Goal: Task Accomplishment & Management: Use online tool/utility

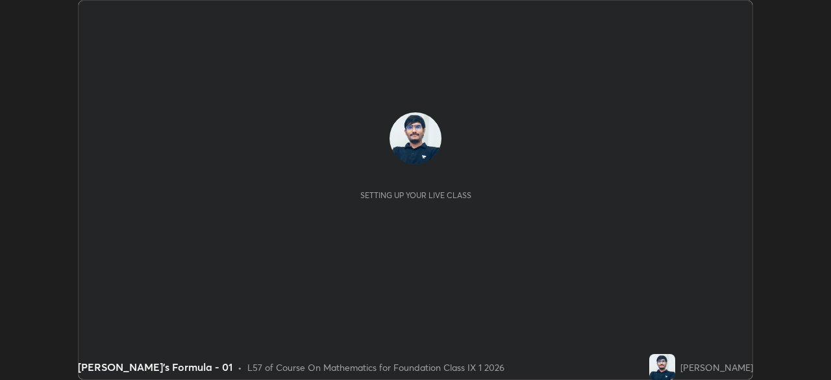
scroll to position [380, 831]
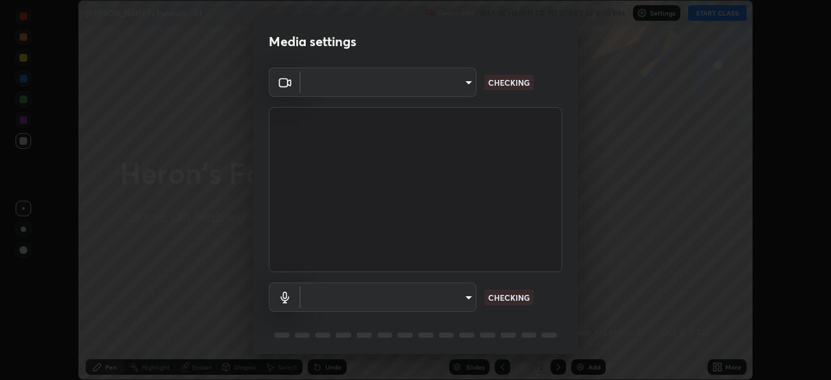
type input "bb042f4cef02672c8476b3eb7f28b41a7a7948f490d26ebfcad6535361d2bffd"
click at [456, 298] on body "Erase all Heron's Formula - 01 Recording WAS SCHEDULED TO START AT 6:10 PM Sett…" at bounding box center [415, 190] width 831 height 380
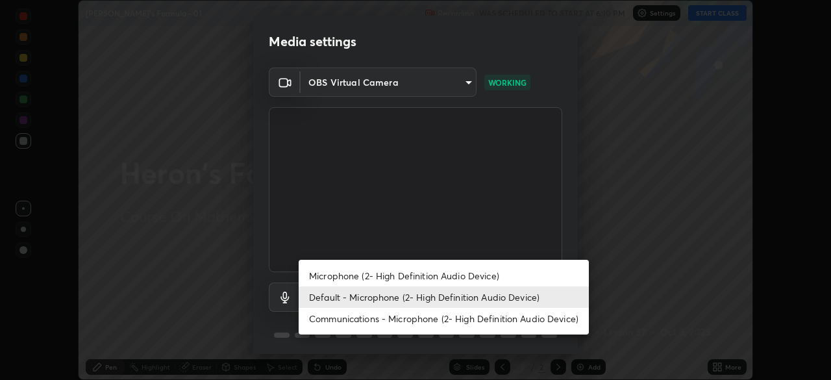
click at [486, 276] on li "Microphone (2- High Definition Audio Device)" at bounding box center [444, 275] width 290 height 21
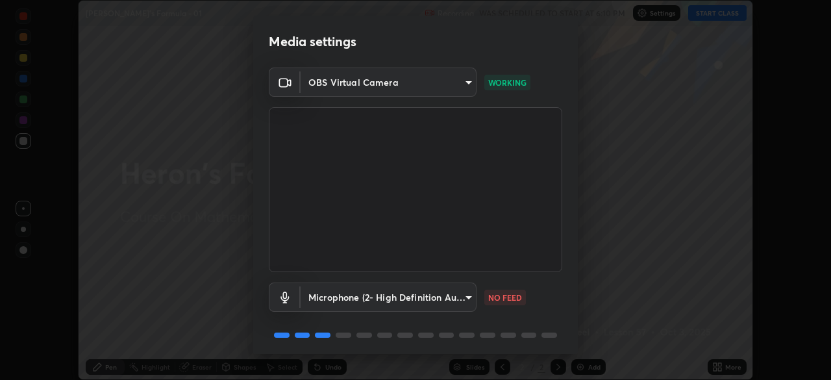
click at [463, 297] on body "Erase all Heron's Formula - 01 Recording WAS SCHEDULED TO START AT 6:10 PM Sett…" at bounding box center [415, 190] width 831 height 380
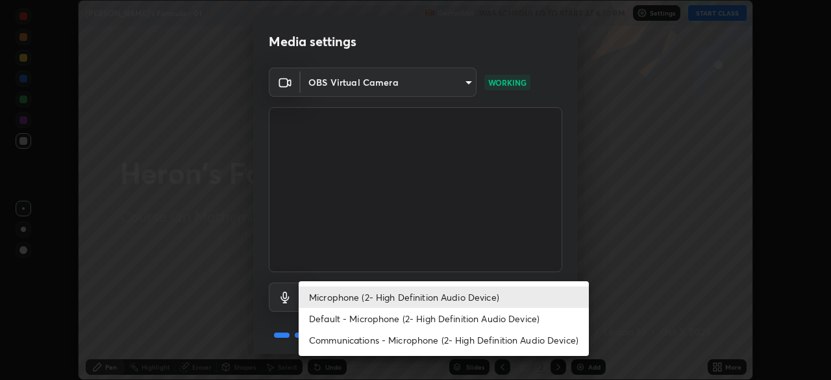
click at [454, 321] on li "Default - Microphone (2- High Definition Audio Device)" at bounding box center [444, 318] width 290 height 21
type input "default"
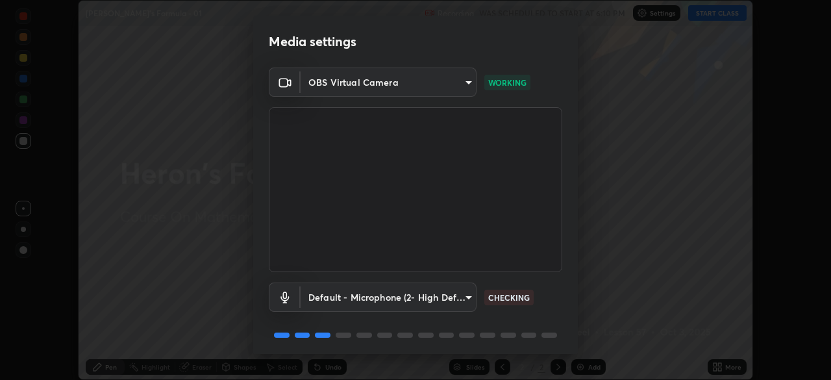
scroll to position [46, 0]
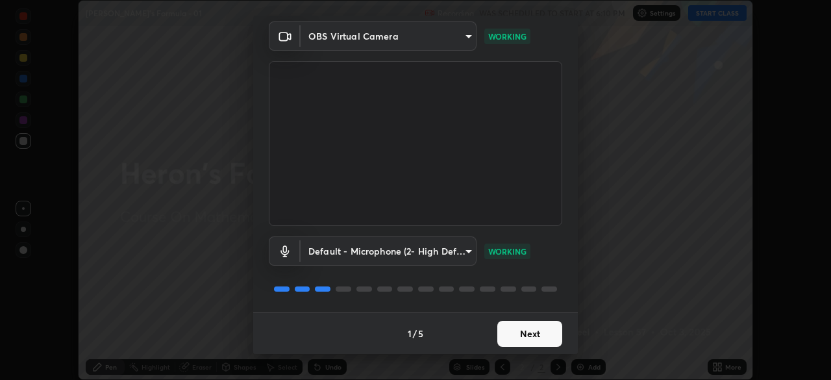
click at [544, 329] on button "Next" at bounding box center [529, 334] width 65 height 26
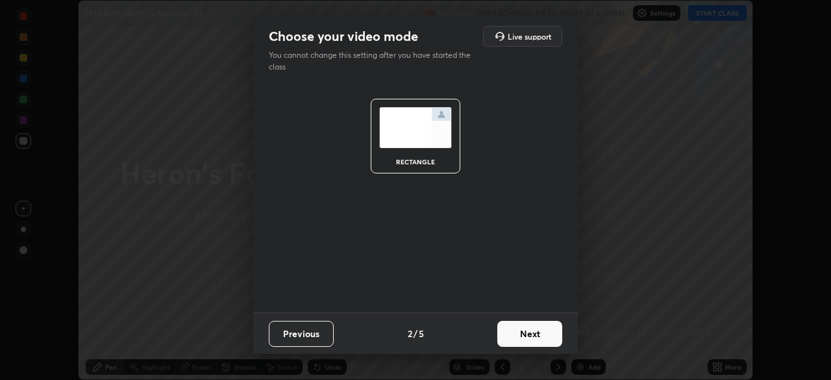
scroll to position [0, 0]
click at [551, 334] on button "Next" at bounding box center [529, 334] width 65 height 26
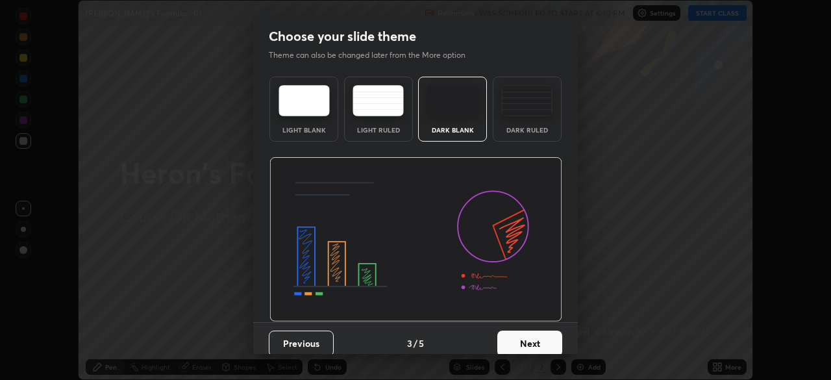
click at [549, 338] on button "Next" at bounding box center [529, 344] width 65 height 26
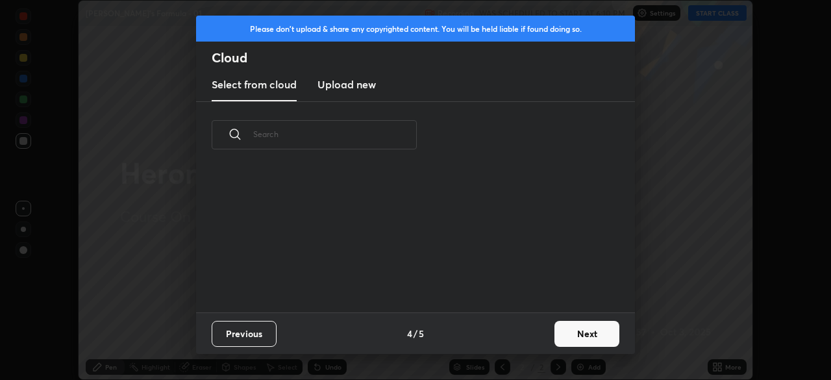
click at [572, 334] on button "Next" at bounding box center [587, 334] width 65 height 26
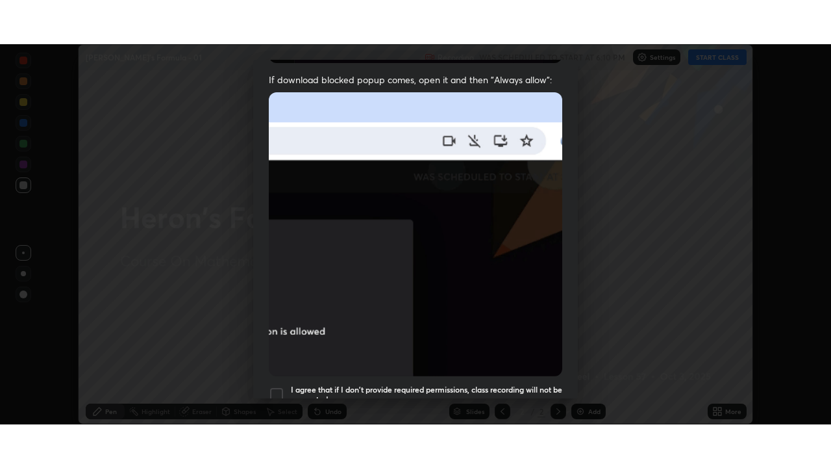
scroll to position [311, 0]
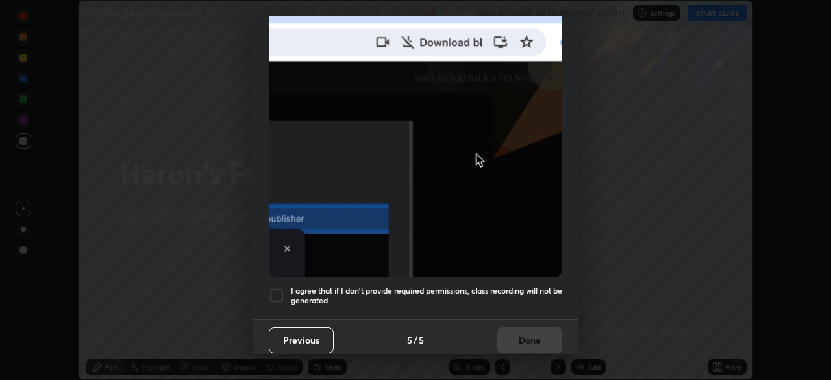
click at [528, 286] on h5 "I agree that if I don't provide required permissions, class recording will not …" at bounding box center [426, 296] width 271 height 20
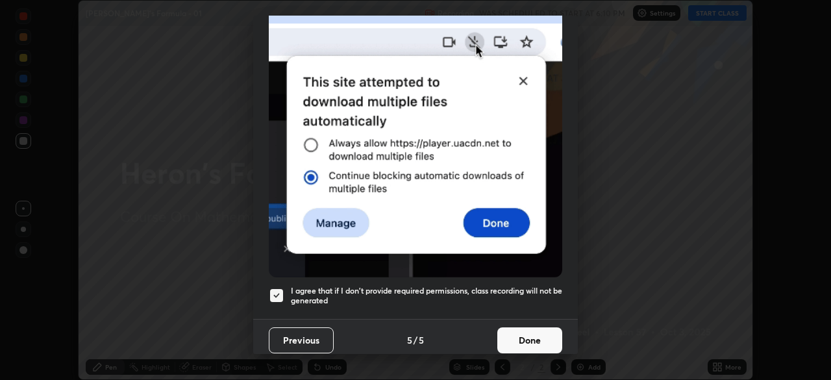
click at [523, 338] on button "Done" at bounding box center [529, 340] width 65 height 26
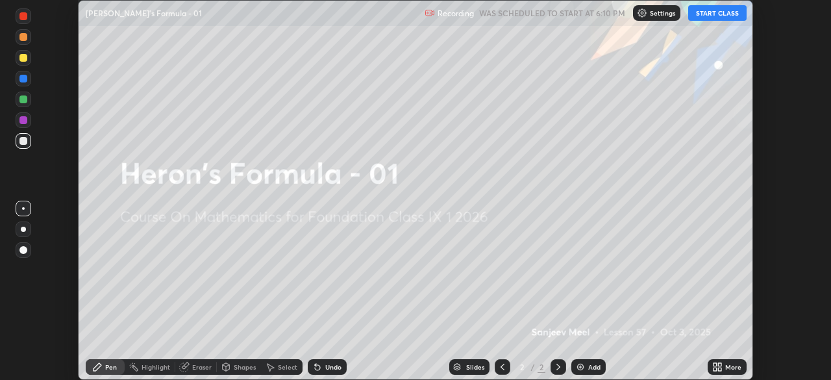
click at [726, 366] on div "More" at bounding box center [733, 367] width 16 height 6
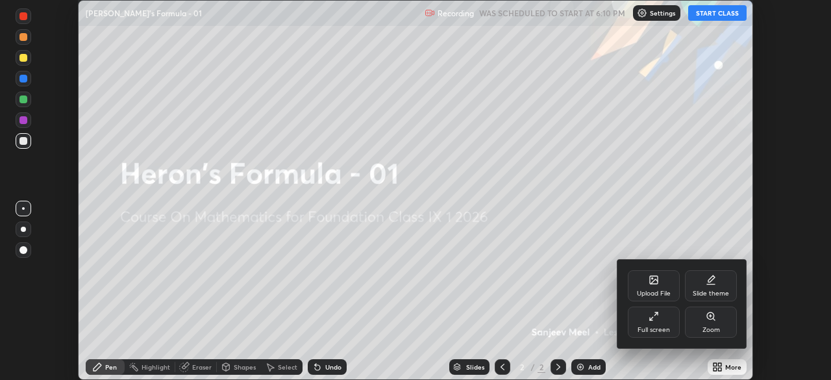
click at [664, 323] on div "Full screen" at bounding box center [654, 322] width 52 height 31
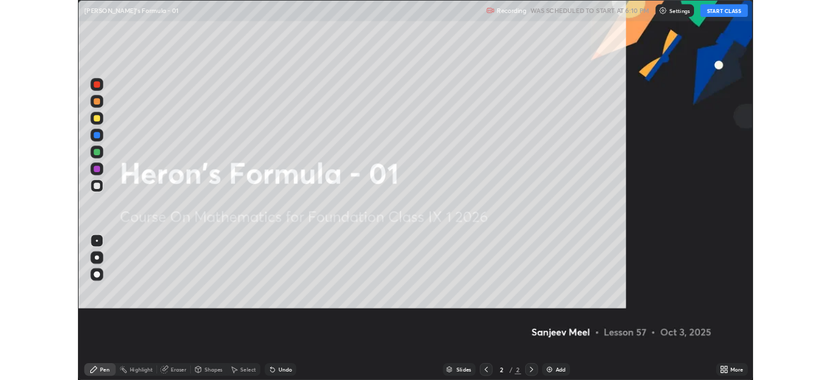
scroll to position [468, 831]
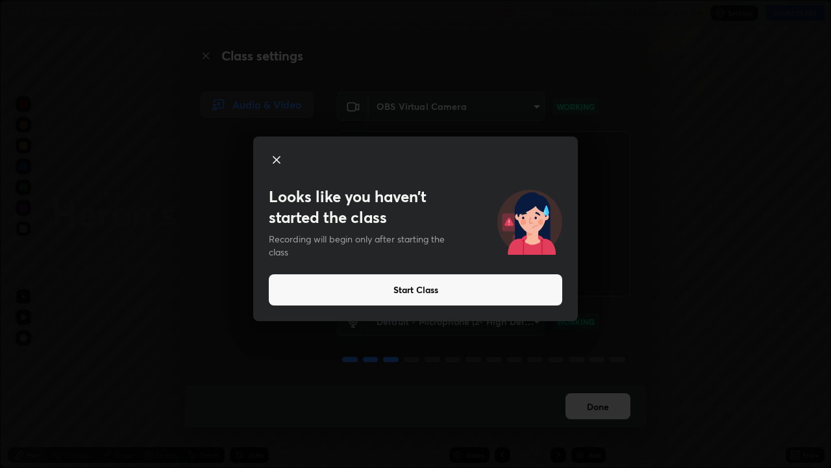
click at [540, 285] on button "Start Class" at bounding box center [416, 289] width 294 height 31
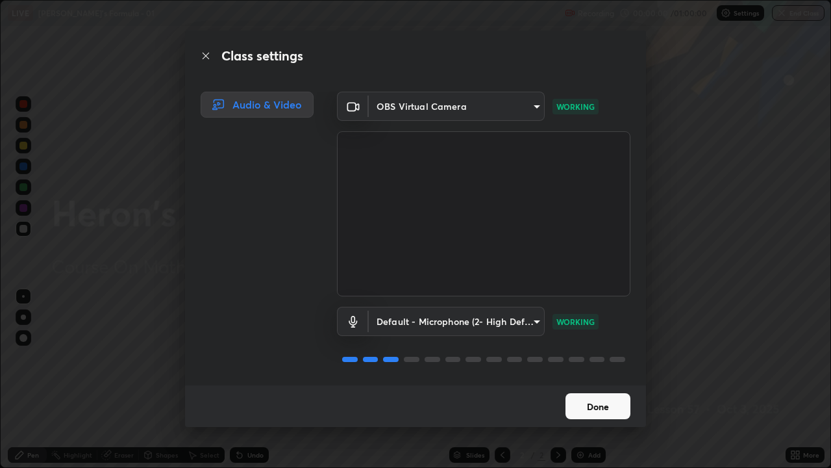
click at [604, 379] on button "Done" at bounding box center [598, 406] width 65 height 26
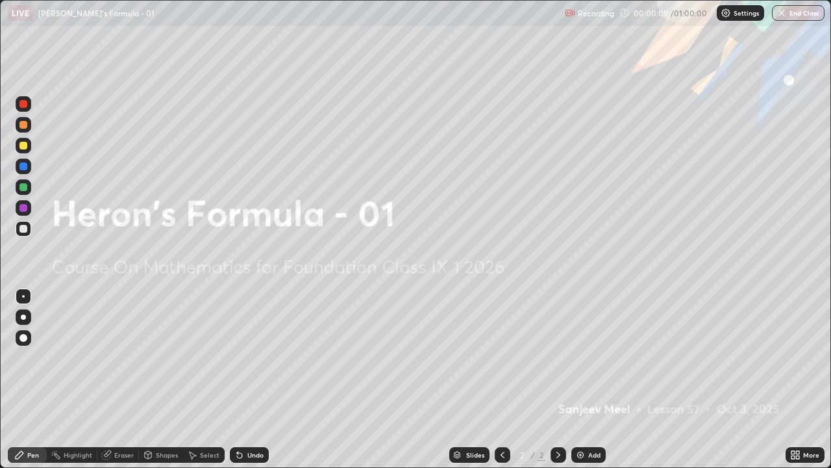
click at [592, 379] on div "Add" at bounding box center [594, 454] width 12 height 6
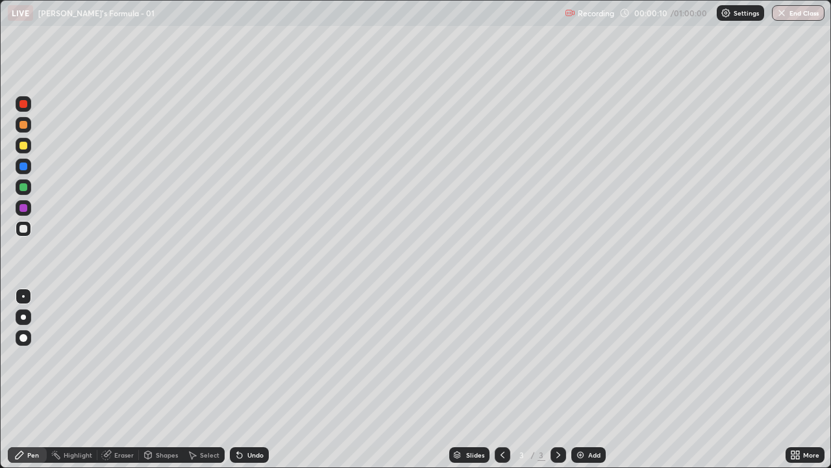
click at [502, 379] on icon at bounding box center [502, 454] width 10 height 10
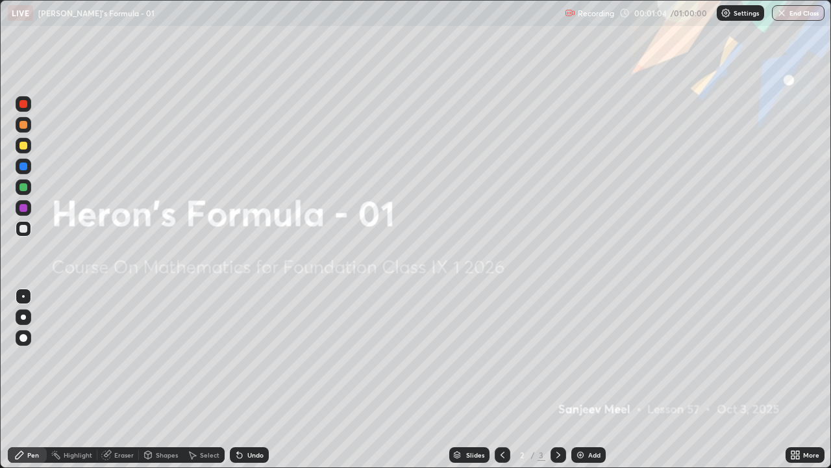
click at [586, 379] on div "Add" at bounding box center [589, 455] width 34 height 16
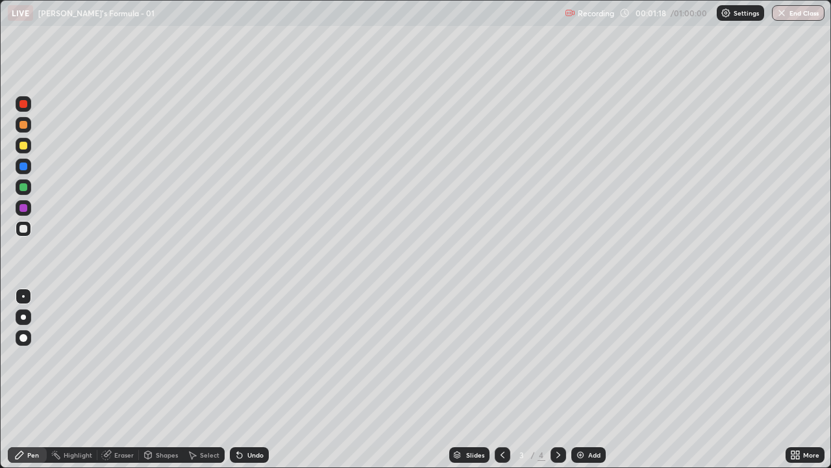
click at [254, 379] on div "Undo" at bounding box center [255, 454] width 16 height 6
click at [155, 379] on div "Shapes" at bounding box center [161, 455] width 44 height 16
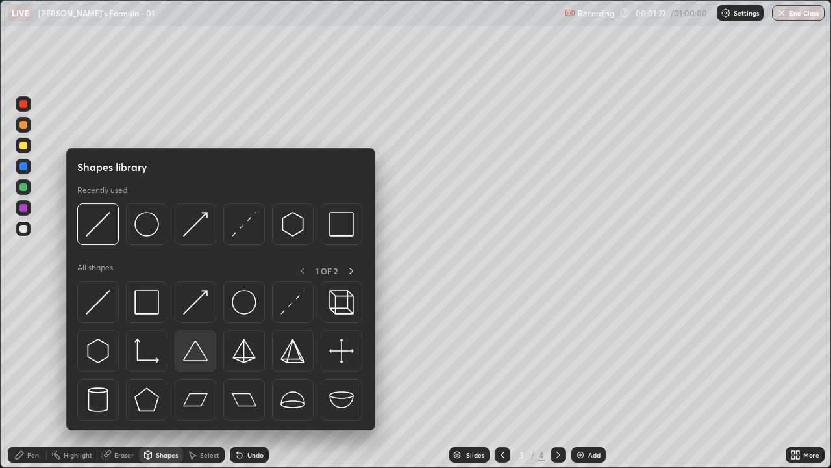
click at [197, 355] on img at bounding box center [195, 350] width 25 height 25
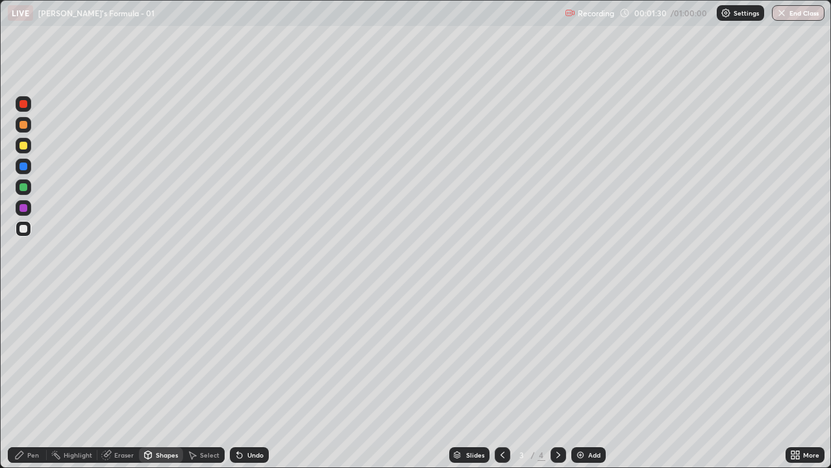
click at [36, 379] on div "Pen" at bounding box center [33, 454] width 12 height 6
click at [253, 379] on div "Undo" at bounding box center [255, 454] width 16 height 6
click at [257, 379] on div "Undo" at bounding box center [255, 454] width 16 height 6
click at [252, 379] on div "Undo" at bounding box center [255, 454] width 16 height 6
click at [251, 379] on div "Undo" at bounding box center [249, 455] width 39 height 16
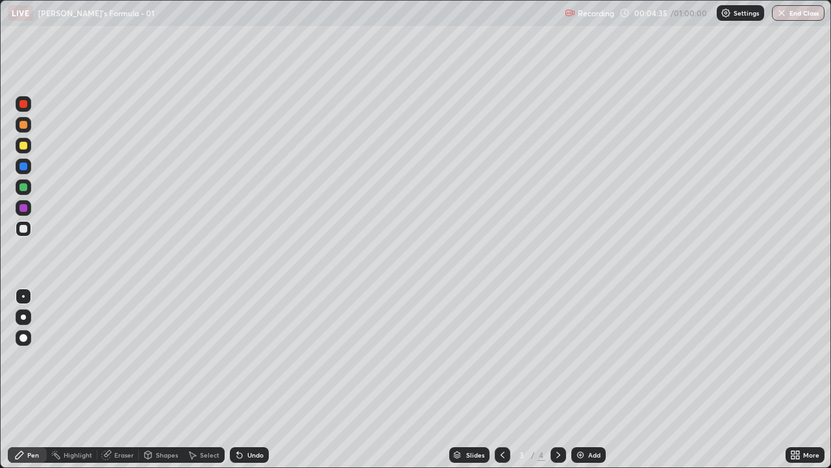
click at [251, 379] on div "Undo" at bounding box center [249, 455] width 39 height 16
click at [250, 379] on div "Undo" at bounding box center [249, 455] width 39 height 16
click at [247, 379] on div "Undo" at bounding box center [249, 455] width 39 height 16
click at [249, 379] on div "Undo" at bounding box center [255, 454] width 16 height 6
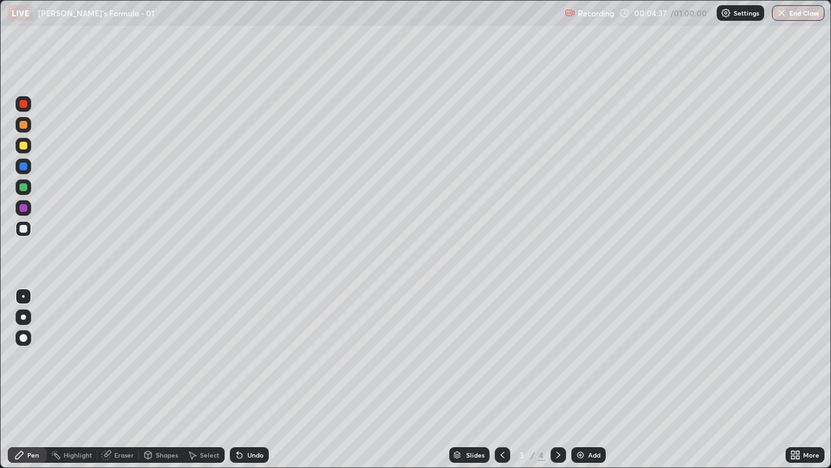
click at [249, 379] on div "Undo" at bounding box center [249, 455] width 39 height 16
click at [248, 379] on div "Undo" at bounding box center [249, 455] width 39 height 16
click at [249, 379] on div "Undo" at bounding box center [249, 455] width 39 height 16
click at [247, 379] on div "Undo" at bounding box center [249, 455] width 39 height 16
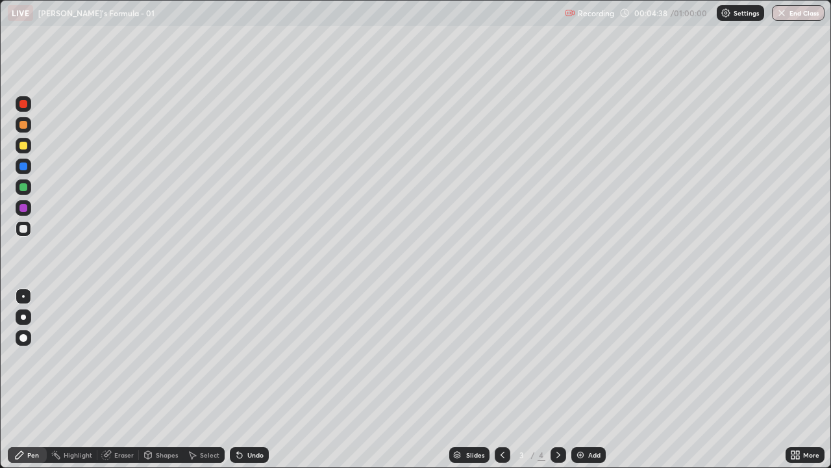
click at [249, 379] on div "Undo" at bounding box center [249, 455] width 39 height 16
click at [251, 379] on div "Undo" at bounding box center [249, 455] width 39 height 16
click at [257, 379] on div "Undo" at bounding box center [249, 455] width 39 height 16
click at [557, 379] on icon at bounding box center [558, 454] width 10 height 10
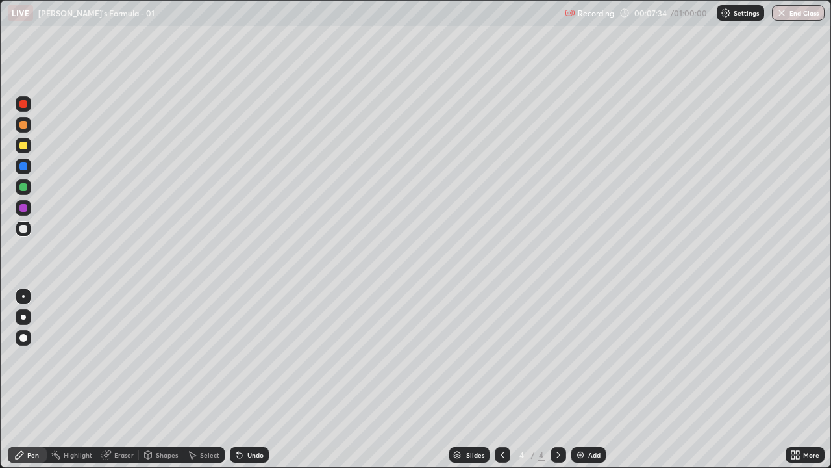
click at [29, 210] on div at bounding box center [24, 208] width 16 height 16
click at [24, 226] on div at bounding box center [23, 229] width 8 height 8
click at [153, 379] on div "Shapes" at bounding box center [161, 455] width 44 height 16
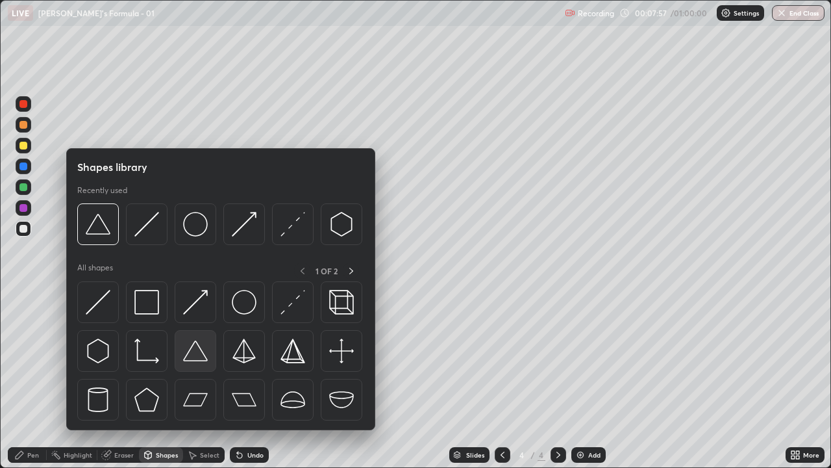
click at [194, 353] on img at bounding box center [195, 350] width 25 height 25
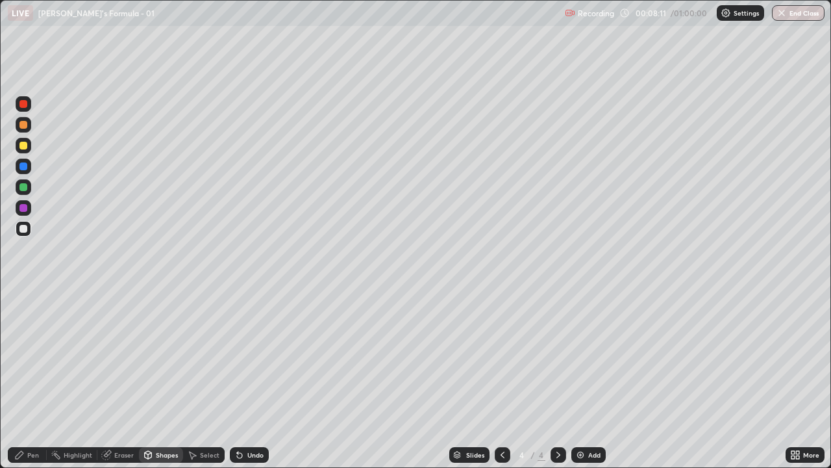
click at [27, 379] on div "Pen" at bounding box center [33, 454] width 12 height 6
click at [597, 379] on div "Add" at bounding box center [594, 454] width 12 height 6
click at [25, 206] on div at bounding box center [23, 208] width 8 height 8
click at [23, 229] on div at bounding box center [23, 229] width 8 height 8
click at [148, 379] on icon at bounding box center [148, 456] width 0 height 5
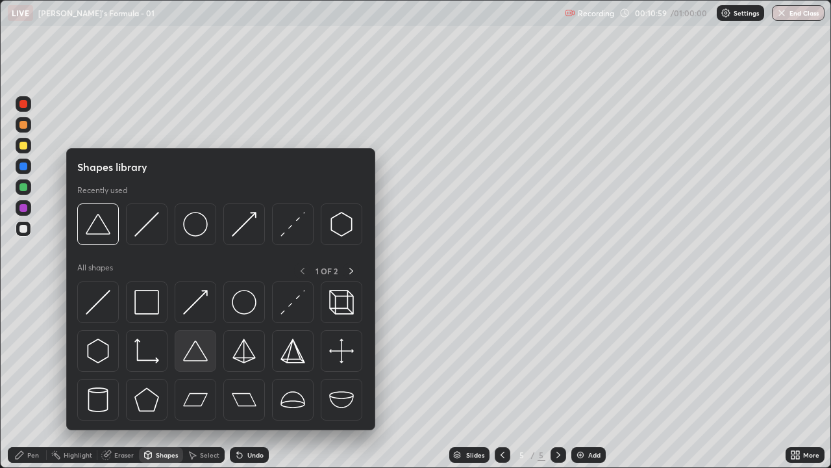
click at [189, 353] on img at bounding box center [195, 350] width 25 height 25
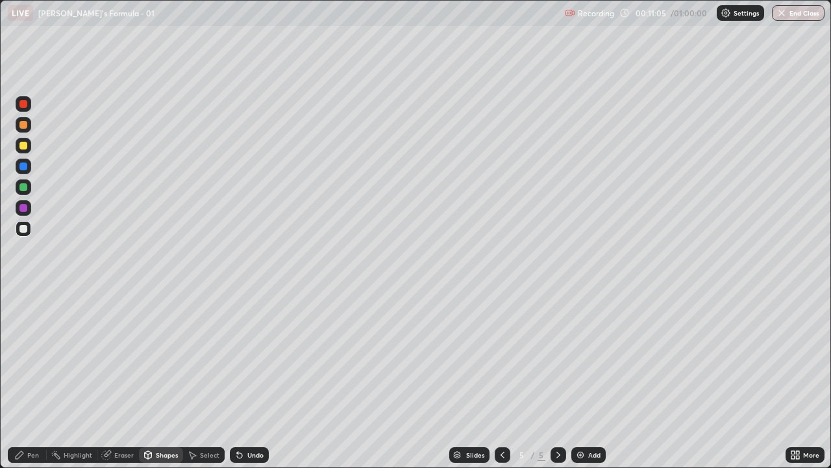
click at [27, 379] on div "Pen" at bounding box center [27, 455] width 39 height 16
click at [252, 379] on div "Undo" at bounding box center [255, 454] width 16 height 6
click at [588, 379] on div "Add" at bounding box center [594, 454] width 12 height 6
click at [23, 205] on div at bounding box center [23, 208] width 8 height 8
click at [38, 55] on div "Erase all" at bounding box center [23, 234] width 31 height 416
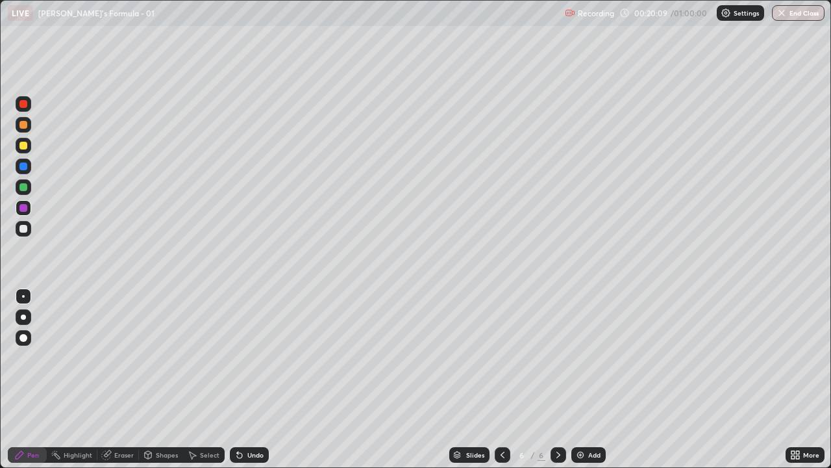
click at [24, 229] on div at bounding box center [23, 229] width 8 height 8
click at [246, 379] on div "Undo" at bounding box center [249, 455] width 39 height 16
click at [124, 379] on div "Eraser" at bounding box center [123, 454] width 19 height 6
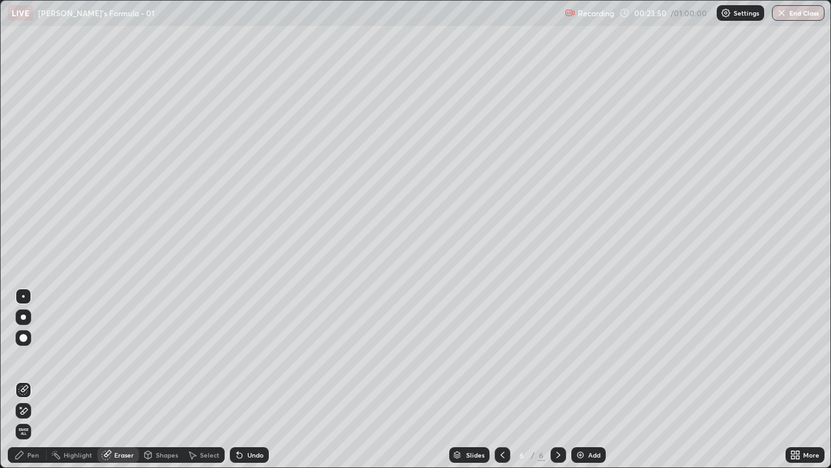
click at [24, 341] on div at bounding box center [23, 338] width 8 height 8
click at [19, 379] on div "Pen" at bounding box center [27, 455] width 39 height 16
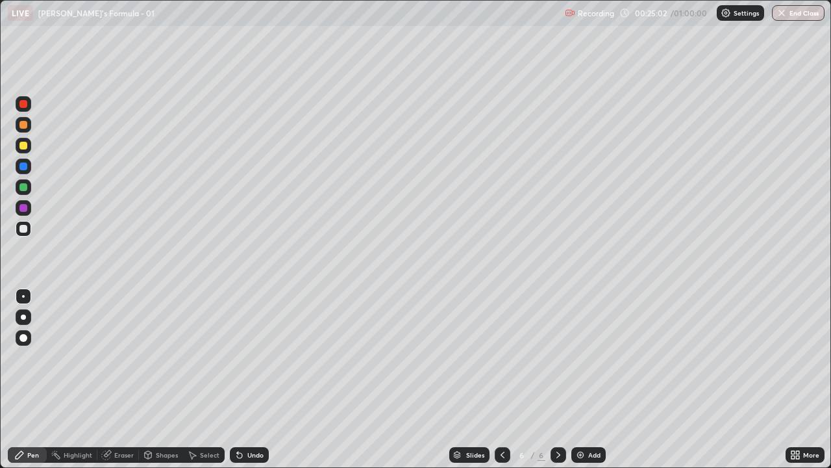
click at [592, 379] on div "Add" at bounding box center [594, 454] width 12 height 6
click at [24, 209] on div at bounding box center [23, 208] width 8 height 8
click at [24, 231] on div at bounding box center [23, 229] width 8 height 8
click at [112, 379] on div "Eraser" at bounding box center [118, 455] width 42 height 16
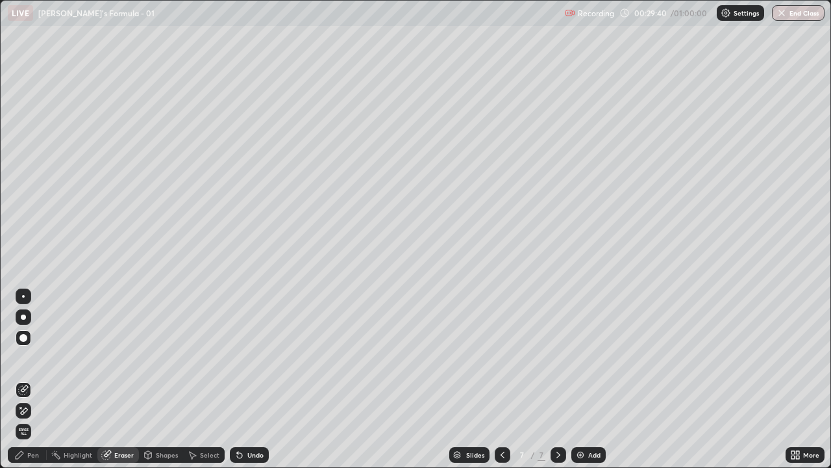
click at [29, 379] on div "Pen" at bounding box center [33, 454] width 12 height 6
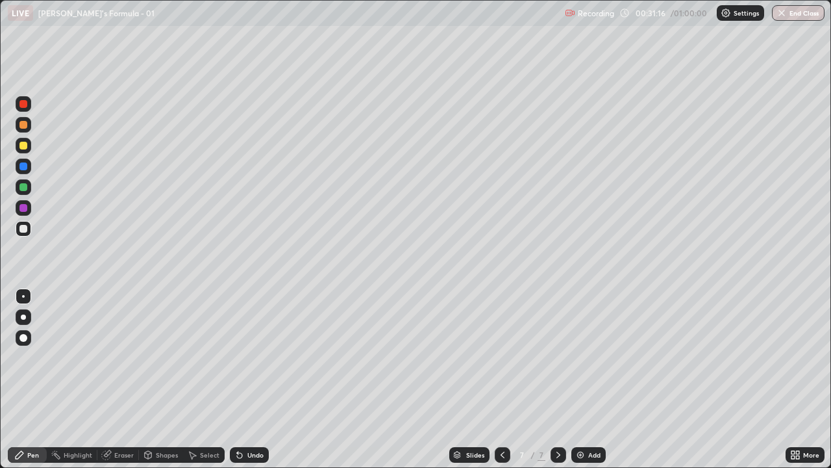
click at [249, 379] on div "Undo" at bounding box center [255, 454] width 16 height 6
click at [251, 379] on div "Undo" at bounding box center [255, 454] width 16 height 6
click at [592, 379] on div "Add" at bounding box center [594, 454] width 12 height 6
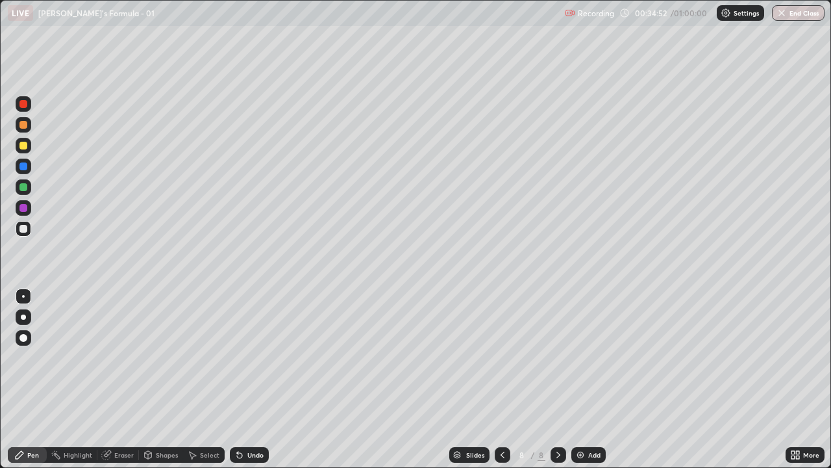
click at [23, 207] on div at bounding box center [23, 208] width 8 height 8
click at [21, 228] on div at bounding box center [23, 229] width 8 height 8
click at [238, 379] on icon at bounding box center [239, 455] width 5 height 5
click at [237, 379] on icon at bounding box center [237, 451] width 1 height 1
click at [248, 379] on div "Undo" at bounding box center [249, 455] width 39 height 16
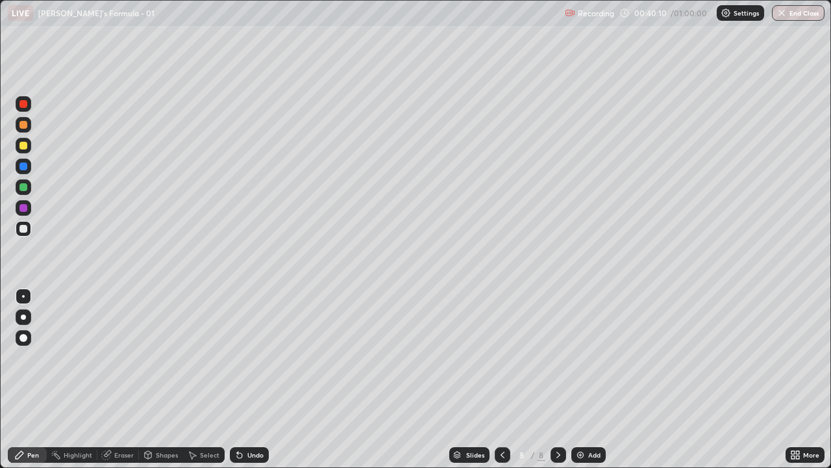
click at [145, 379] on div "Shapes" at bounding box center [161, 455] width 44 height 26
click at [33, 379] on div "Pen" at bounding box center [33, 454] width 12 height 6
click at [244, 379] on div "Undo" at bounding box center [249, 455] width 39 height 16
click at [242, 379] on icon at bounding box center [239, 454] width 10 height 10
click at [169, 379] on div "Shapes" at bounding box center [161, 455] width 44 height 16
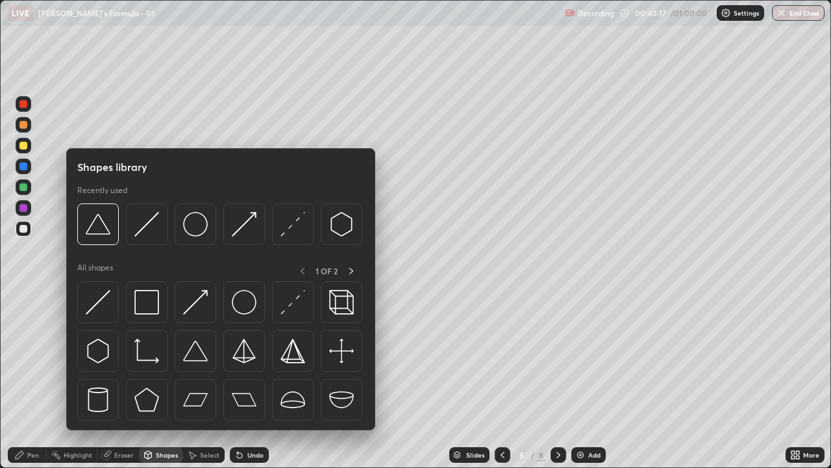
click at [31, 379] on div "Pen" at bounding box center [33, 454] width 12 height 6
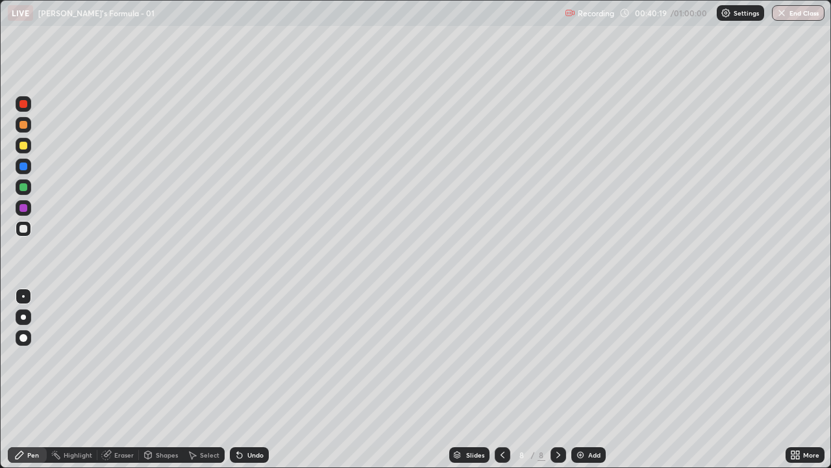
click at [168, 379] on div "Shapes" at bounding box center [161, 455] width 44 height 26
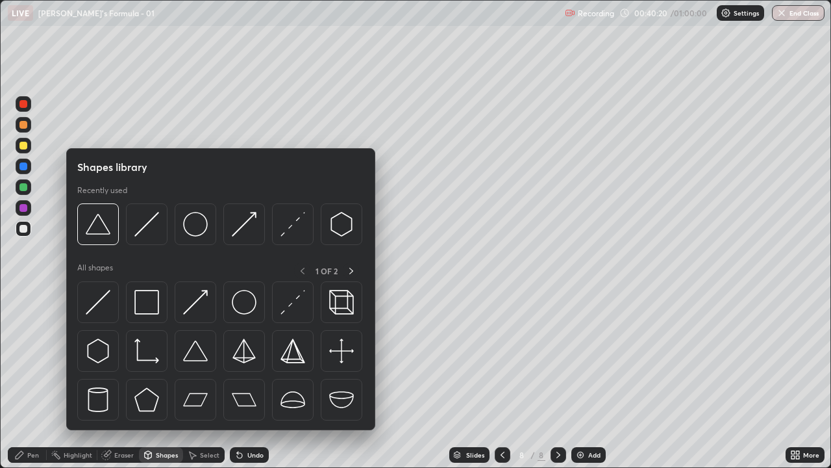
click at [34, 379] on div "Pen" at bounding box center [27, 455] width 39 height 16
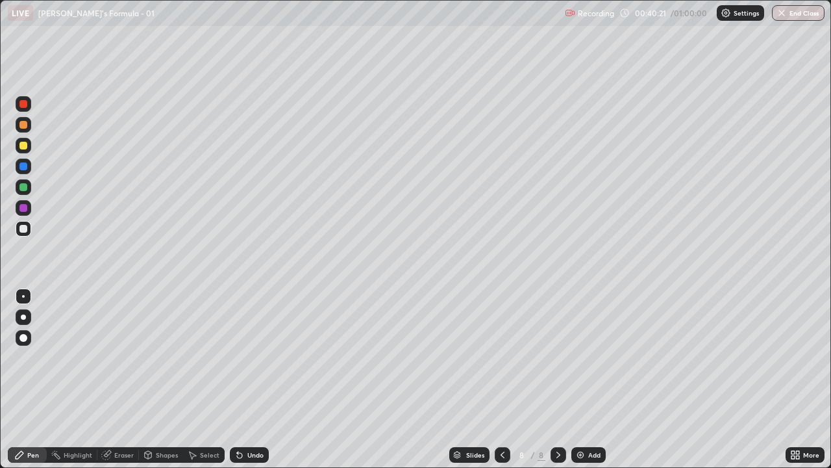
click at [157, 379] on div "Shapes" at bounding box center [161, 455] width 44 height 26
click at [31, 379] on div "Pen" at bounding box center [33, 454] width 12 height 6
click at [238, 379] on icon at bounding box center [239, 455] width 5 height 5
click at [596, 379] on div "Add" at bounding box center [594, 454] width 12 height 6
click at [28, 207] on div at bounding box center [24, 208] width 16 height 16
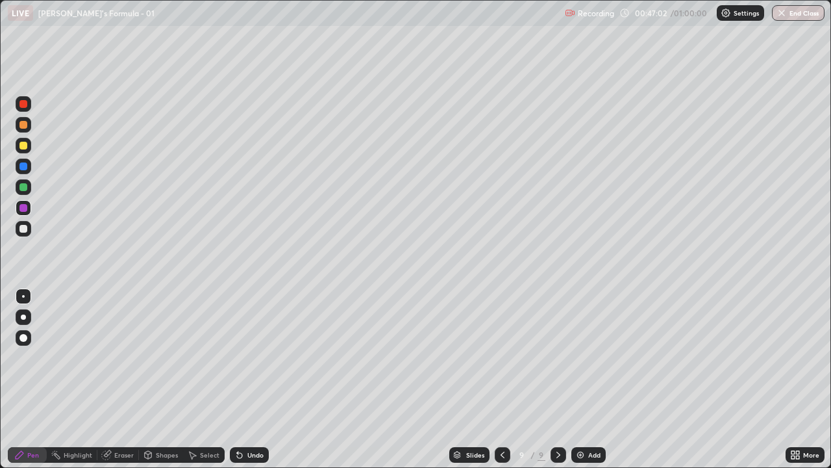
click at [24, 229] on div at bounding box center [23, 229] width 8 height 8
click at [247, 379] on div "Undo" at bounding box center [255, 454] width 16 height 6
click at [245, 379] on div "Undo" at bounding box center [249, 455] width 39 height 16
click at [237, 379] on icon at bounding box center [237, 451] width 1 height 1
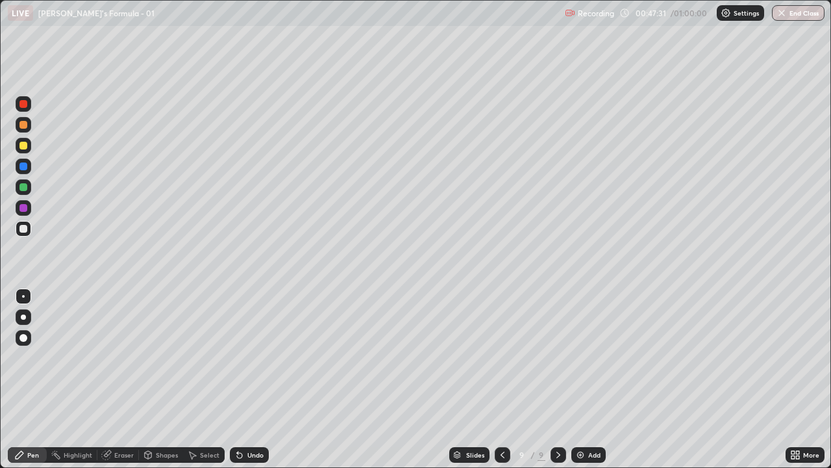
click at [242, 379] on icon at bounding box center [239, 454] width 10 height 10
click at [255, 379] on div "Undo" at bounding box center [255, 454] width 16 height 6
click at [252, 379] on div "Undo" at bounding box center [255, 454] width 16 height 6
click at [256, 379] on div "Undo" at bounding box center [255, 454] width 16 height 6
click at [259, 379] on div "Undo" at bounding box center [255, 454] width 16 height 6
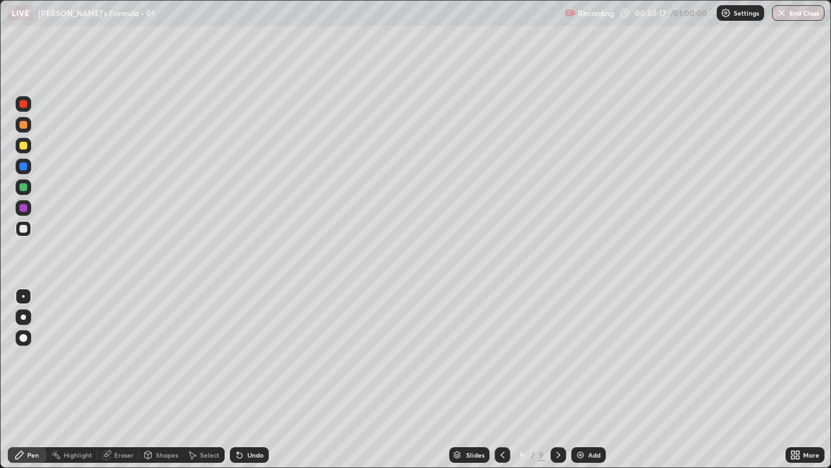
click at [247, 379] on div "Undo" at bounding box center [255, 454] width 16 height 6
click at [237, 379] on icon at bounding box center [237, 451] width 1 height 1
click at [807, 13] on button "End Class" at bounding box center [798, 13] width 53 height 16
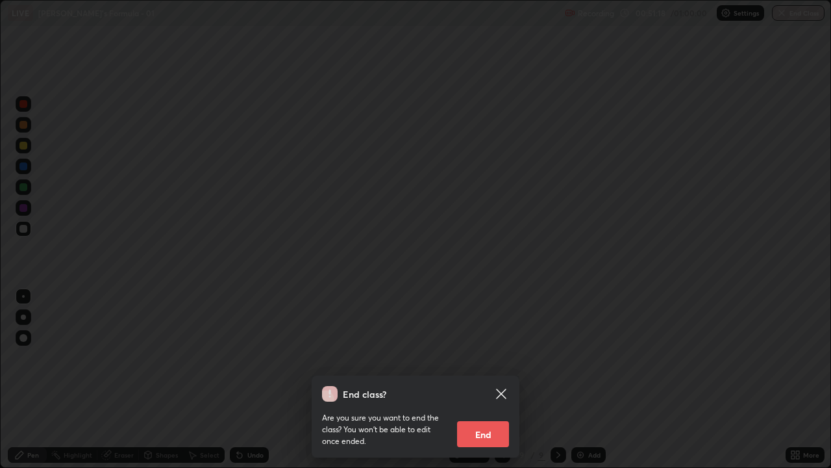
click at [495, 379] on button "End" at bounding box center [483, 434] width 52 height 26
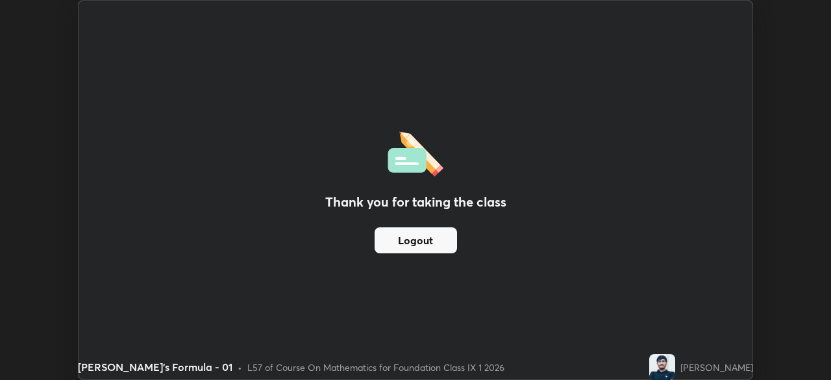
scroll to position [64567, 64116]
